Goal: Task Accomplishment & Management: Use online tool/utility

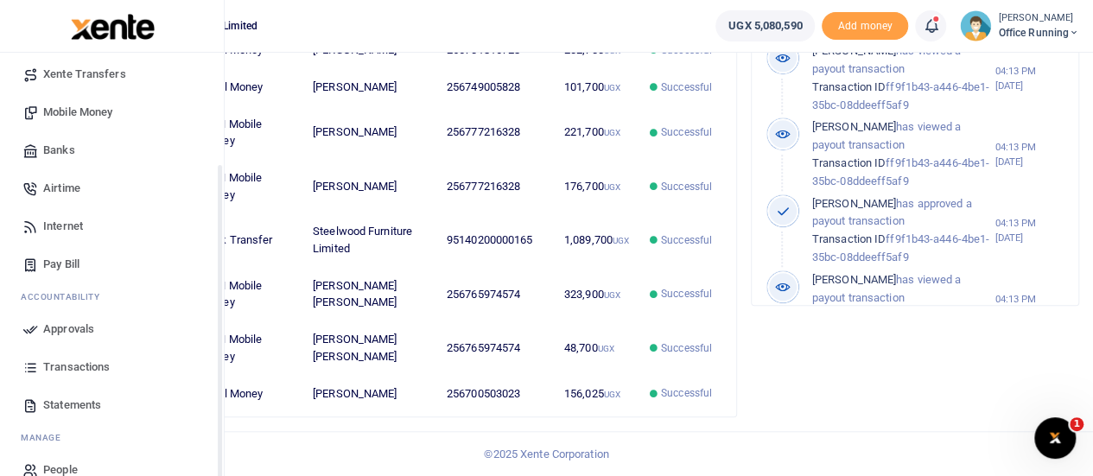
scroll to position [748, 0]
click at [72, 372] on span "Transactions" at bounding box center [76, 367] width 67 height 17
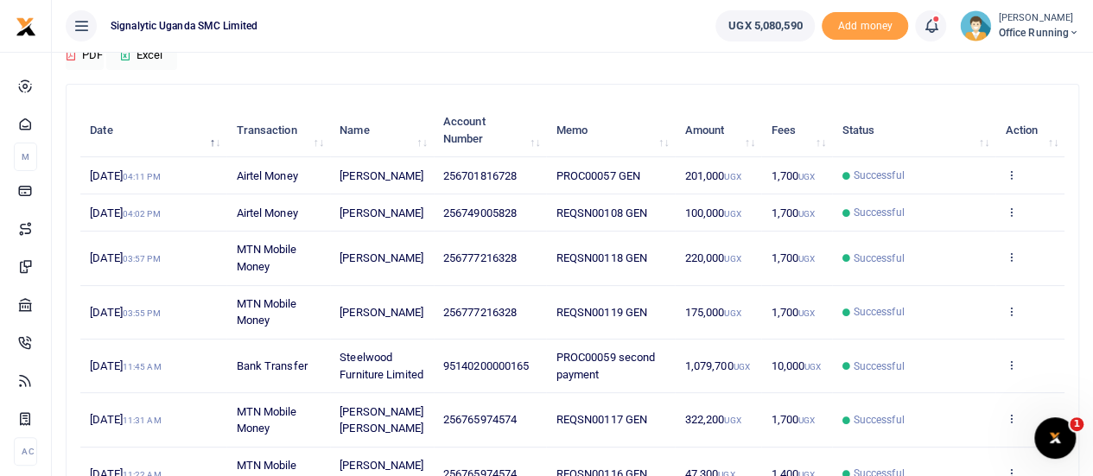
scroll to position [173, 0]
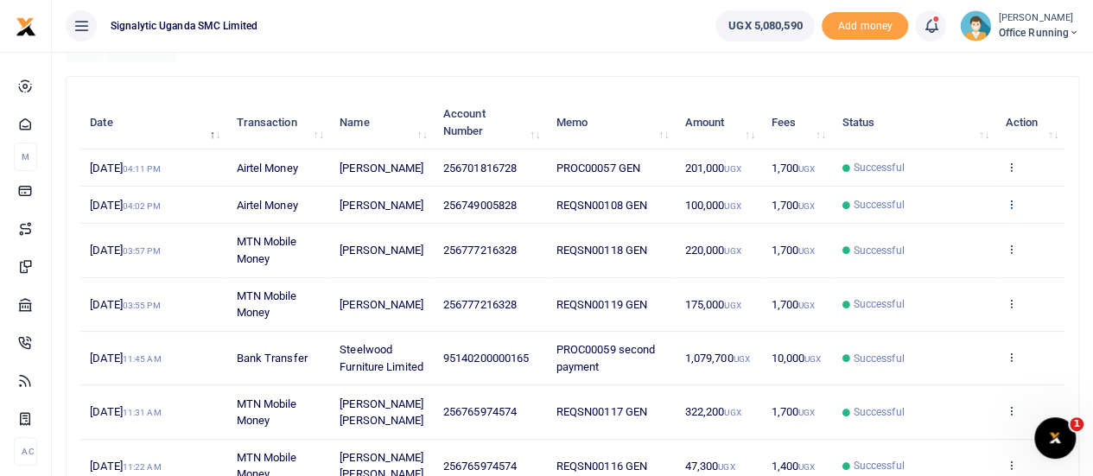
click at [1010, 210] on icon at bounding box center [1010, 204] width 11 height 12
click at [940, 287] on link "Send again" at bounding box center [947, 288] width 137 height 24
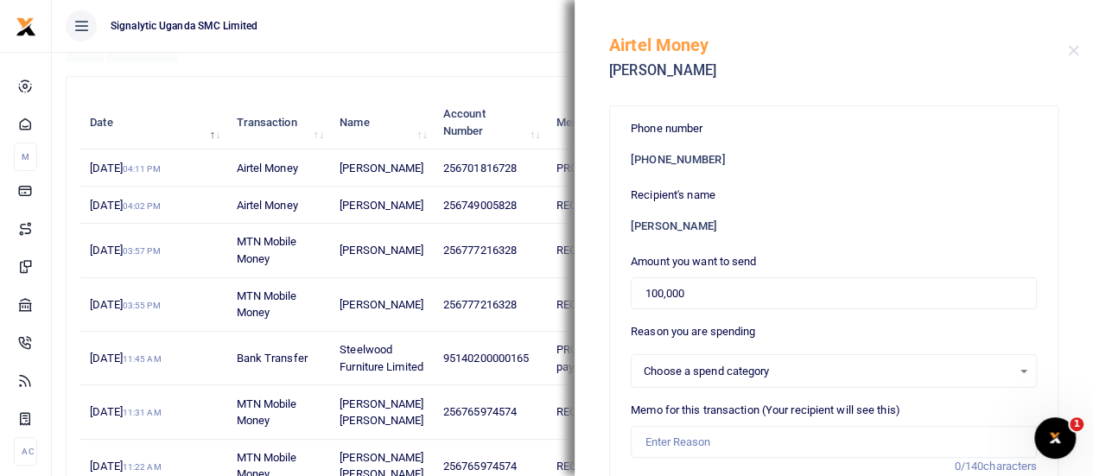
select select
click at [693, 436] on input "Memo for this transaction (Your recipient will see this)" at bounding box center [834, 442] width 406 height 33
paste input "REQSN00108"
type input "REQSN00108 GEN"
drag, startPoint x: 683, startPoint y: 289, endPoint x: 602, endPoint y: 299, distance: 81.8
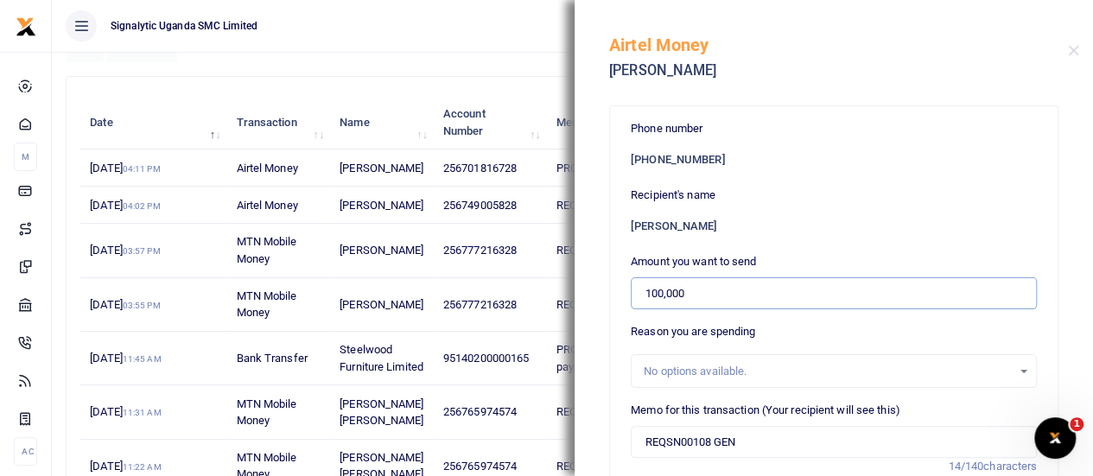
click at [602, 299] on div "Phone number +256 749005828 Recipient's name Ivan Ayikobua Amount you want to s…" at bounding box center [834, 286] width 518 height 380
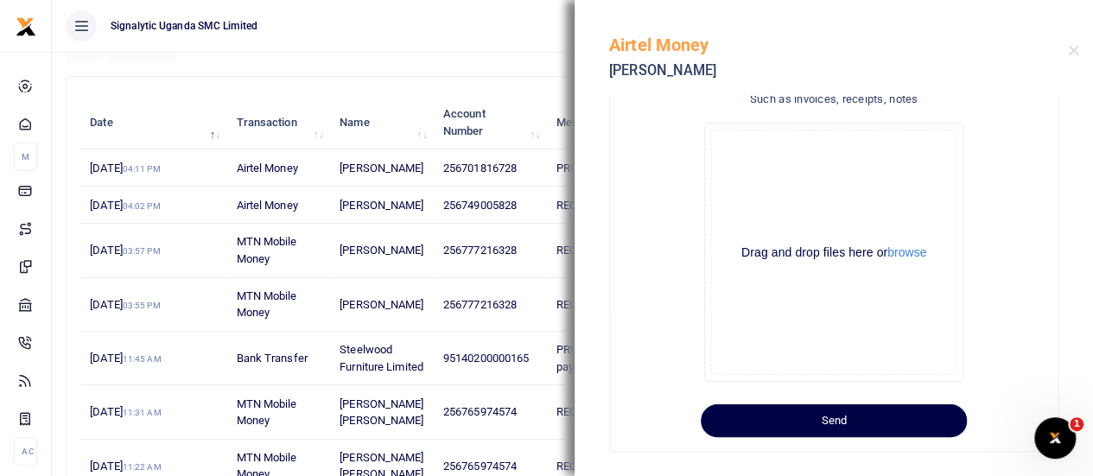
scroll to position [479, 0]
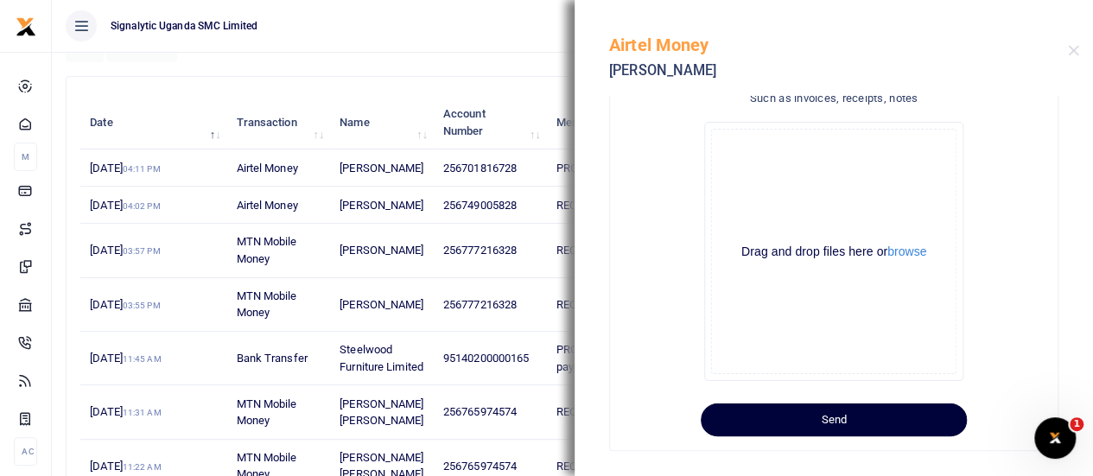
type input "60,000"
click at [828, 419] on button "Send" at bounding box center [834, 419] width 266 height 33
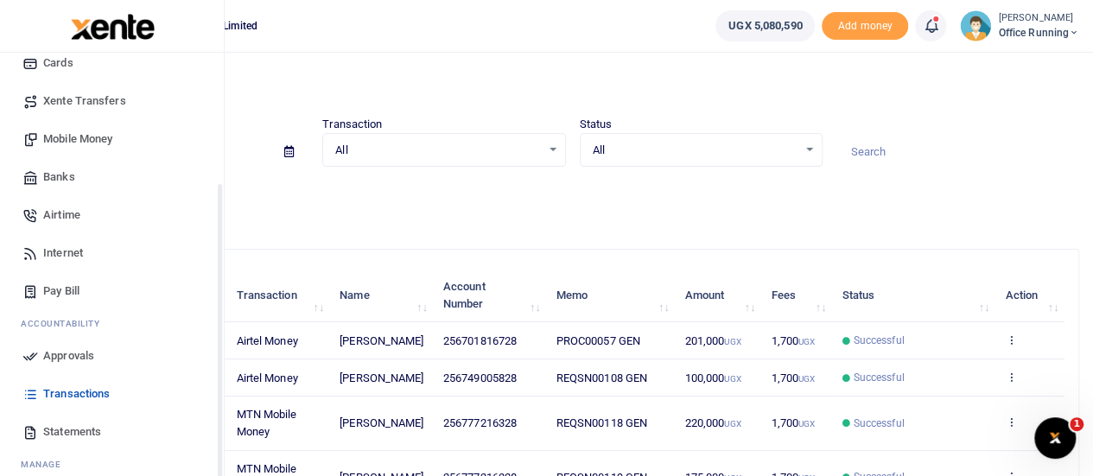
scroll to position [178, 0]
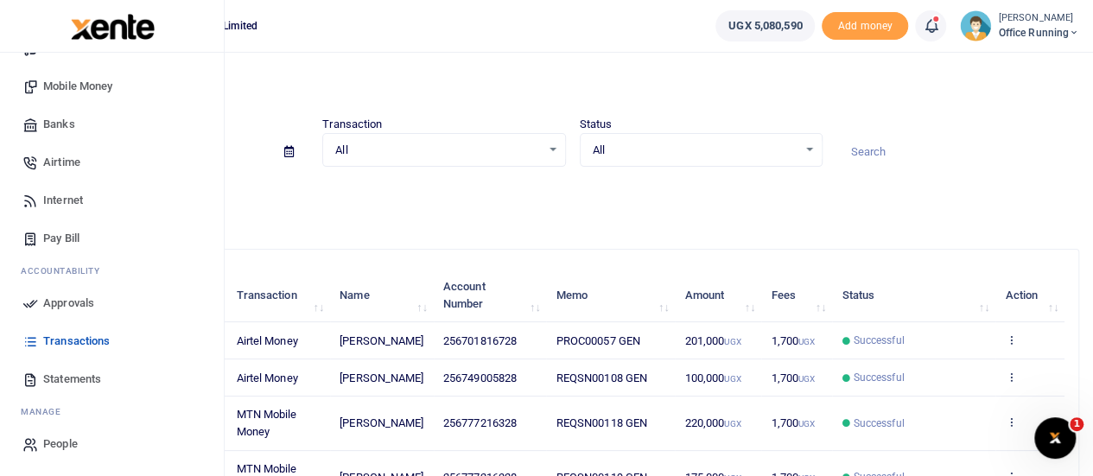
click at [79, 305] on span "Approvals" at bounding box center [68, 303] width 51 height 17
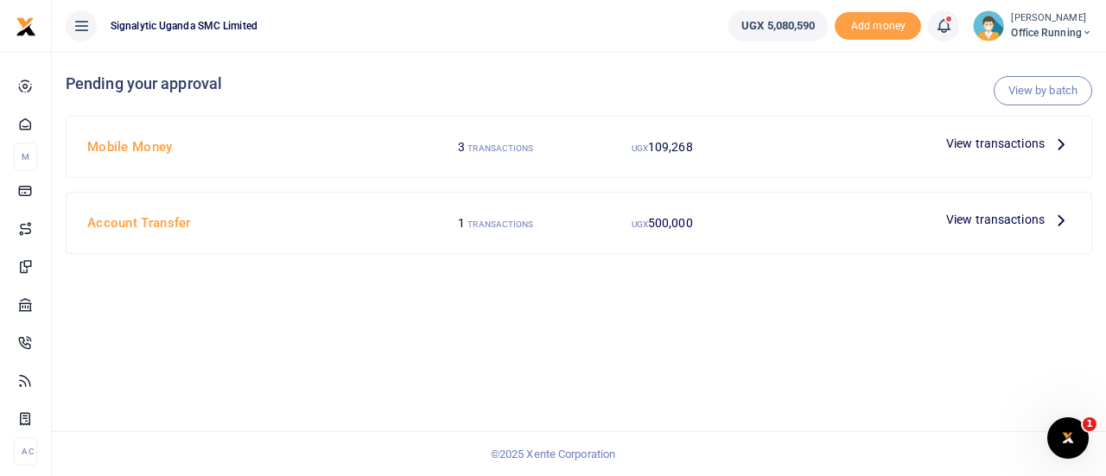
click at [982, 149] on span "View transactions" at bounding box center [995, 143] width 98 height 19
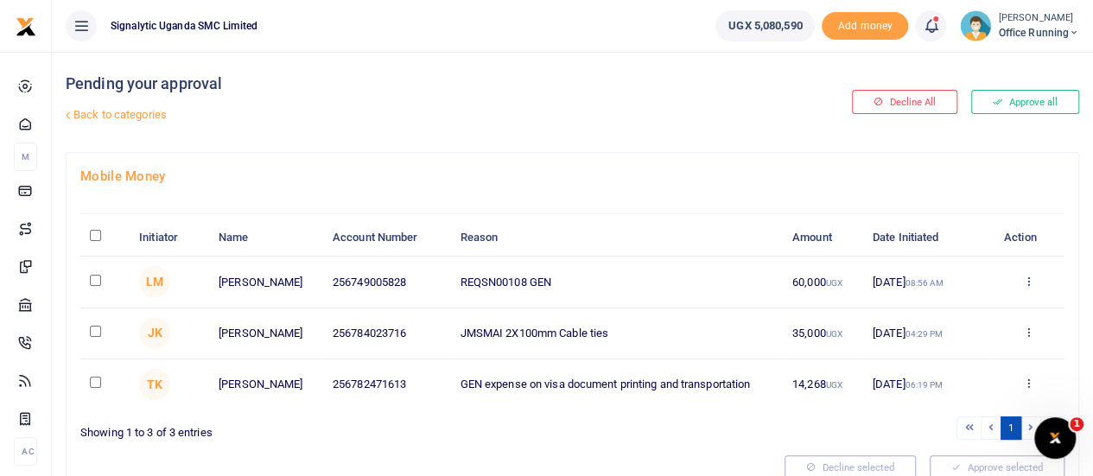
click at [1032, 277] on icon at bounding box center [1027, 281] width 11 height 12
click at [987, 311] on link "Approve" at bounding box center [964, 309] width 137 height 24
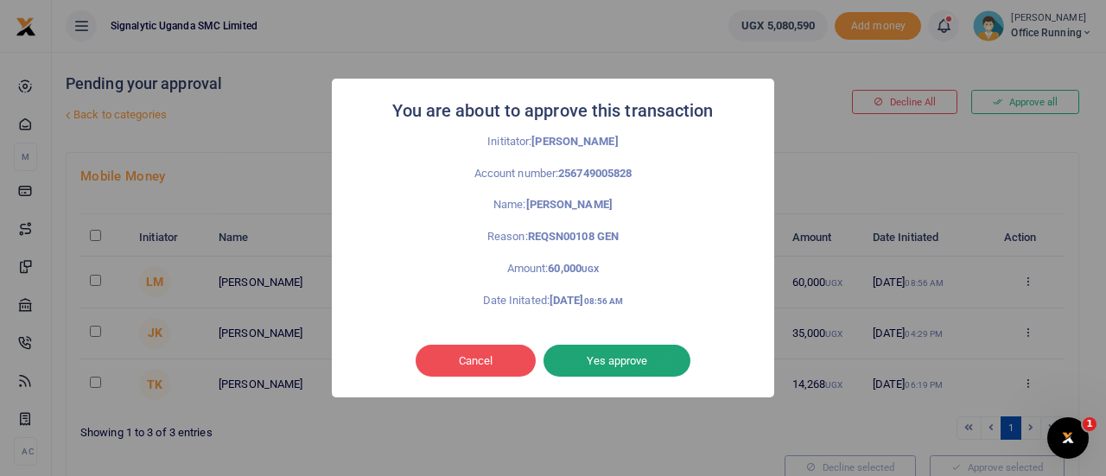
click at [664, 369] on button "Yes approve" at bounding box center [616, 361] width 147 height 33
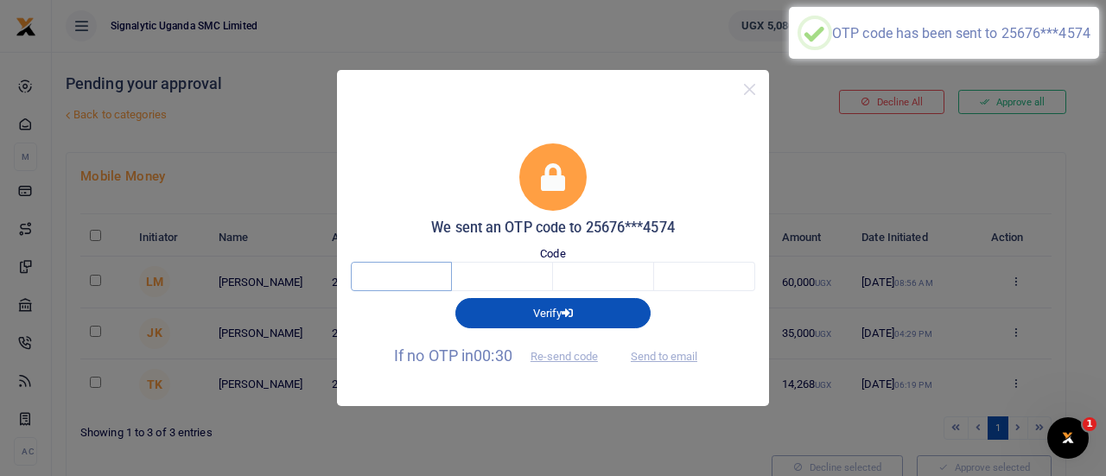
click at [394, 281] on input "text" at bounding box center [401, 276] width 101 height 29
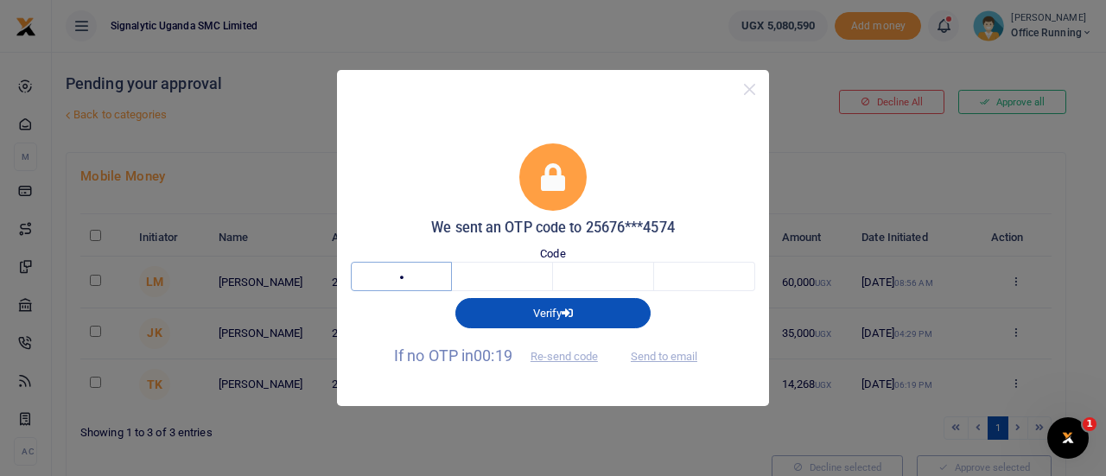
type input "4"
type input "2"
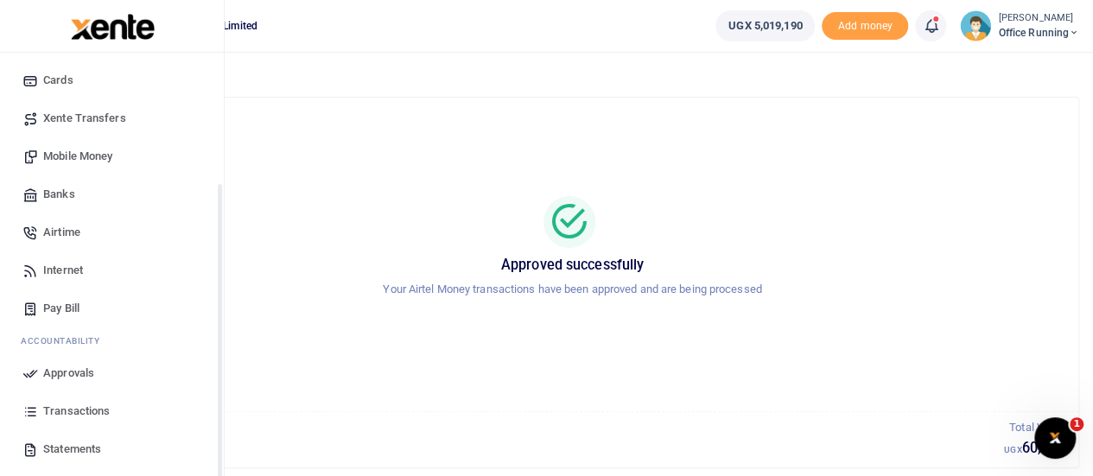
scroll to position [178, 0]
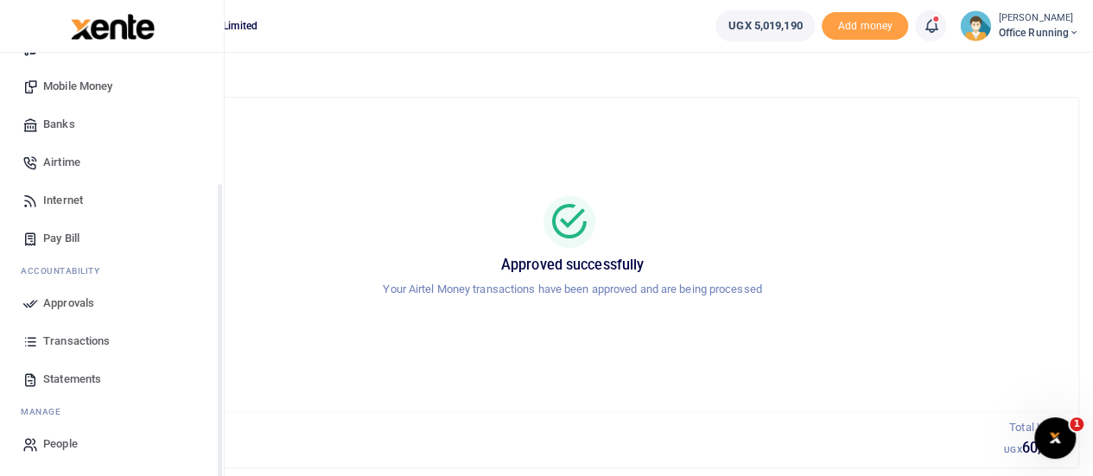
click at [66, 338] on span "Transactions" at bounding box center [76, 341] width 67 height 17
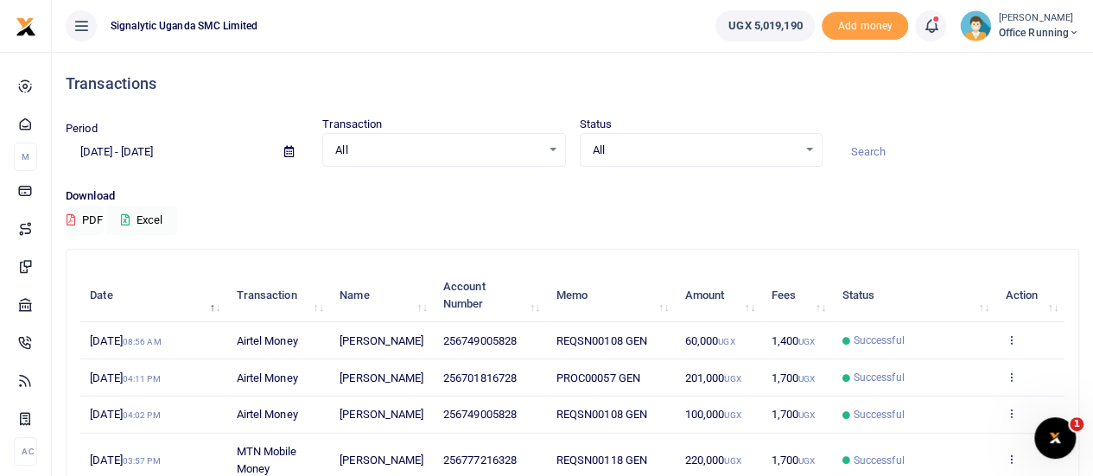
click at [1014, 340] on icon at bounding box center [1010, 339] width 11 height 12
click at [925, 370] on link "View details" at bounding box center [947, 369] width 137 height 24
